Goal: Information Seeking & Learning: Learn about a topic

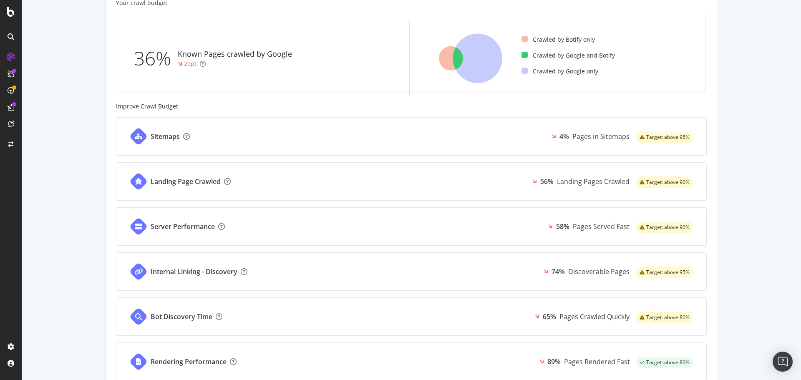
scroll to position [334, 0]
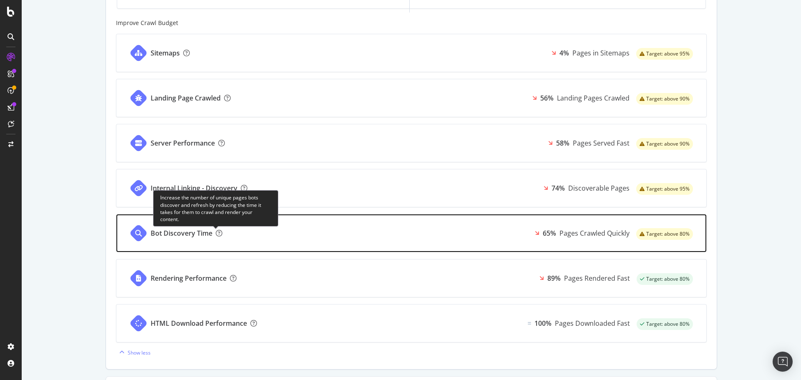
click at [216, 232] on icon at bounding box center [219, 233] width 7 height 7
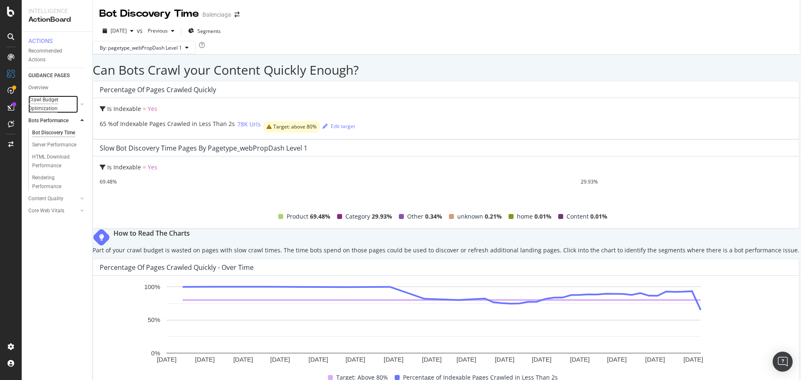
click at [46, 107] on div "Crawl Budget Optimization" at bounding box center [50, 105] width 44 height 18
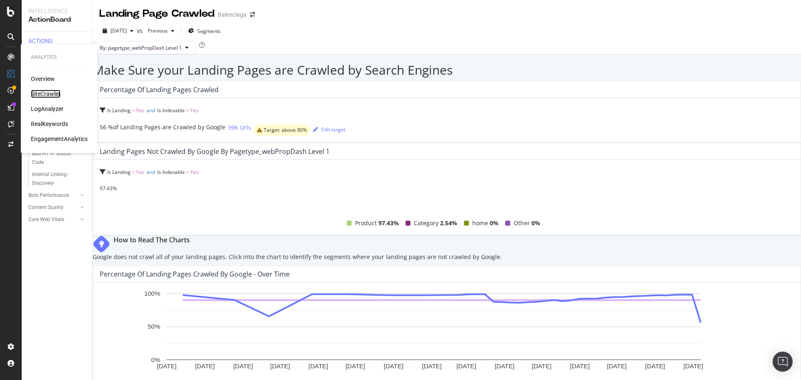
click at [46, 91] on div "SiteCrawler" at bounding box center [46, 94] width 30 height 8
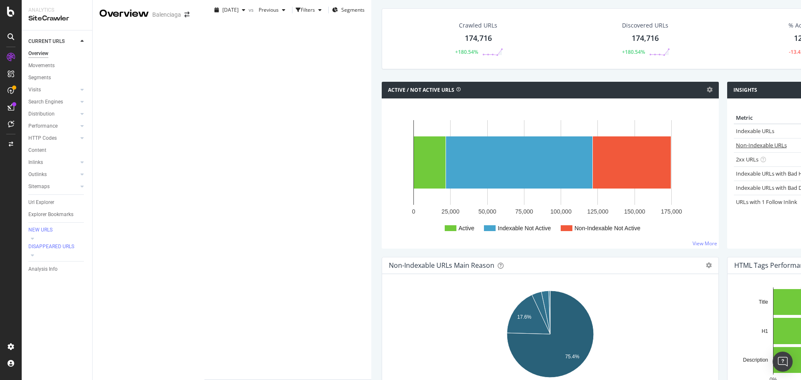
drag, startPoint x: 468, startPoint y: 191, endPoint x: 532, endPoint y: 134, distance: 86.0
click at [736, 149] on link "Non-Indexable URLs" at bounding box center [761, 145] width 51 height 8
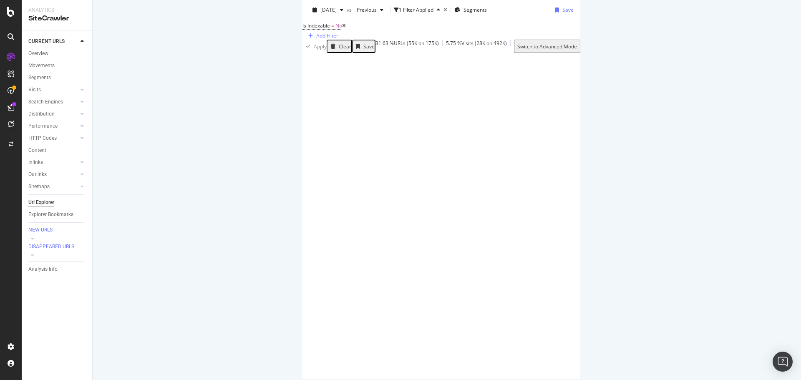
scroll to position [1601, 0]
